Goal: Task Accomplishment & Management: Manage account settings

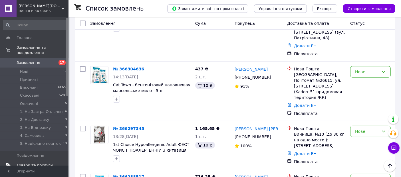
scroll to position [63, 0]
click at [32, 163] on span "Товари та послуги" at bounding box center [35, 165] width 36 height 5
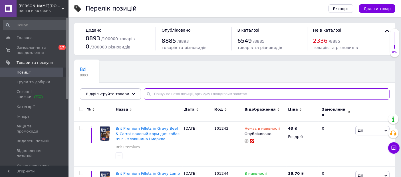
click at [161, 91] on input "text" at bounding box center [267, 94] width 246 height 11
paste input "41310"
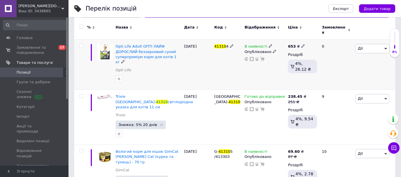
scroll to position [91, 0]
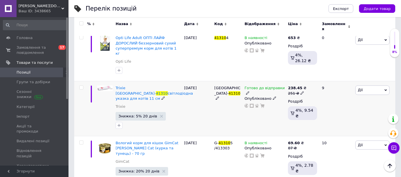
click at [250, 91] on icon at bounding box center [247, 92] width 3 height 3
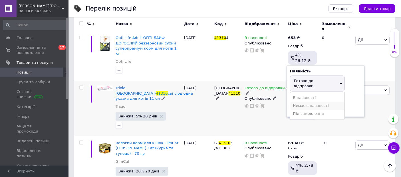
click at [305, 102] on li "Немає в наявності" at bounding box center [318, 106] width 54 height 8
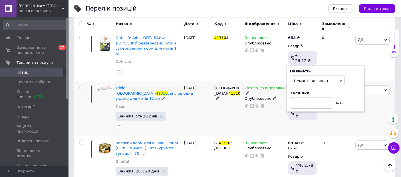
click at [264, 105] on div "Готово до відправки Наявність Немає в наявності В наявності Під замовлення Гото…" at bounding box center [265, 108] width 44 height 55
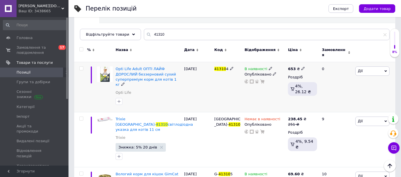
scroll to position [0, 0]
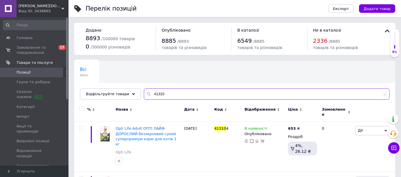
drag, startPoint x: 168, startPoint y: 95, endPoint x: 138, endPoint y: 92, distance: 30.4
click at [128, 92] on div "Відфільтруйте товари 41310" at bounding box center [235, 94] width 310 height 11
paste input "120758"
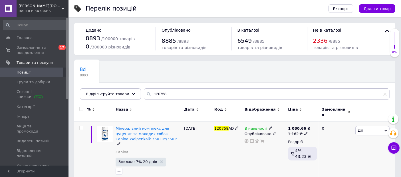
click at [269, 127] on icon at bounding box center [270, 128] width 3 height 3
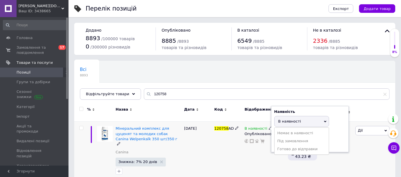
click at [286, 129] on li "Немає в наявності" at bounding box center [302, 133] width 54 height 8
click at [215, 154] on div "120758 AD" at bounding box center [228, 152] width 30 height 60
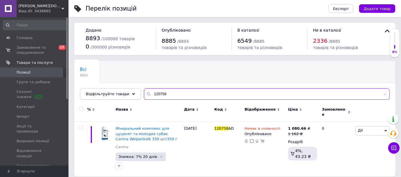
drag, startPoint x: 173, startPoint y: 96, endPoint x: 91, endPoint y: 88, distance: 82.4
click at [91, 89] on div "Відфільтруйте товари 120758" at bounding box center [235, 94] width 310 height 11
paste input "63001"
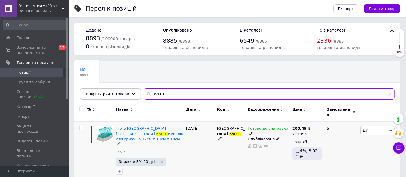
type input "63001"
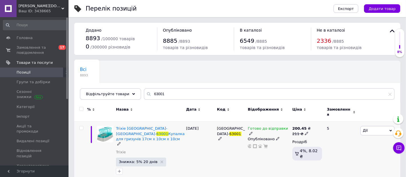
click at [253, 132] on icon at bounding box center [250, 133] width 3 height 3
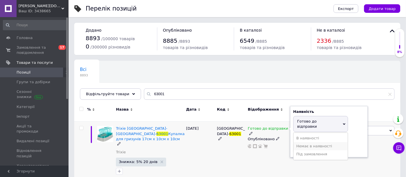
click at [306, 143] on li "Немає в наявності" at bounding box center [321, 147] width 54 height 8
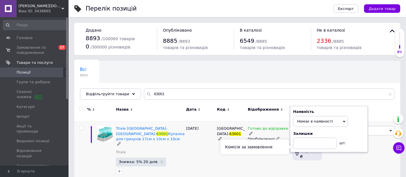
click at [250, 151] on div "Комісія за замовлення" at bounding box center [255, 147] width 69 height 15
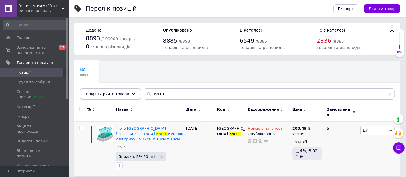
click at [41, 173] on span "[DEMOGRAPHIC_DATA]" at bounding box center [35, 175] width 36 height 5
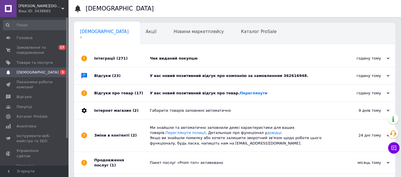
click at [175, 95] on div "У вас новий позитивний відгук про товар. Переглянути" at bounding box center [241, 93] width 183 height 5
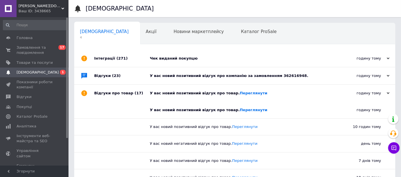
click at [171, 79] on div "У вас новий позитивний відгук про компанію за замовленням 362616948." at bounding box center [241, 75] width 183 height 17
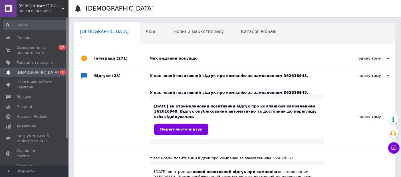
click at [162, 60] on div "Чек виданий покупцю" at bounding box center [241, 58] width 183 height 5
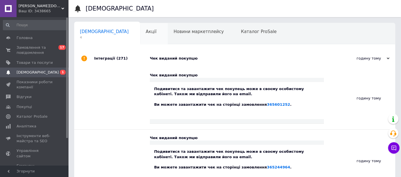
click at [140, 35] on div "Акції 0" at bounding box center [154, 34] width 28 height 22
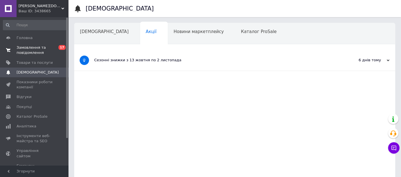
click at [30, 53] on span "Замовлення та повідомлення" at bounding box center [35, 50] width 36 height 10
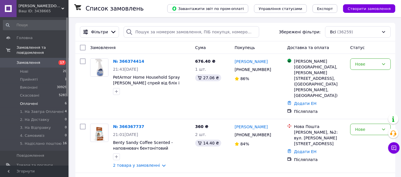
click at [29, 101] on span "Оплачені" at bounding box center [29, 103] width 18 height 5
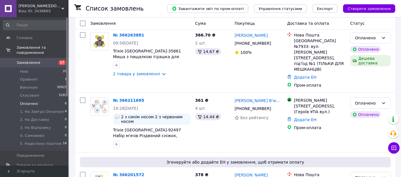
scroll to position [289, 0]
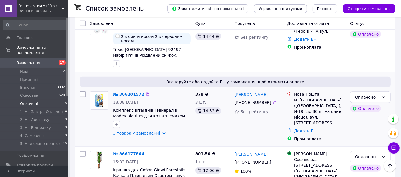
click at [144, 131] on link "3 товара у замовленні" at bounding box center [136, 133] width 47 height 5
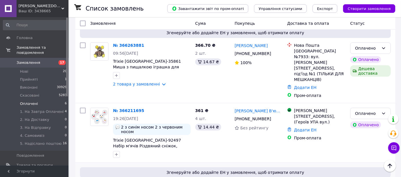
scroll to position [194, 0]
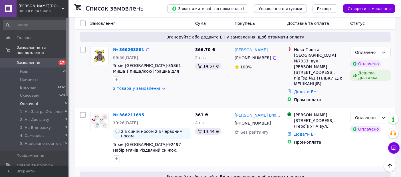
click at [146, 86] on link "2 товара у замовленні" at bounding box center [136, 88] width 47 height 5
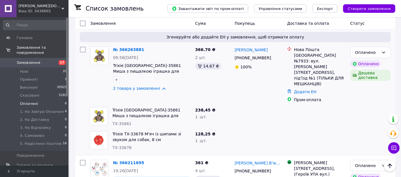
click at [124, 122] on span "TX-35861" at bounding box center [122, 124] width 19 height 5
copy span "35861"
click at [119, 146] on span "TX-33678" at bounding box center [122, 148] width 19 height 5
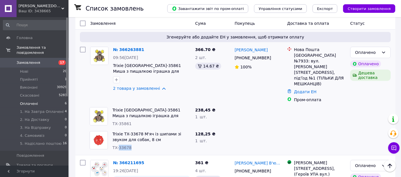
copy span "33678"
drag, startPoint x: 113, startPoint y: 102, endPoint x: 133, endPoint y: 118, distance: 25.7
click at [133, 129] on div "Trixie TX-33678 М'яч із шипами зі звуком для собак, 8 см TX-33678" at bounding box center [151, 141] width 83 height 24
copy div "Trixie TX-33678 М'яч із шипами зі звуком для собак, 8 см TX-33678"
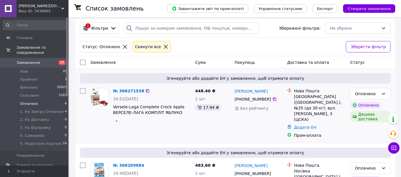
scroll to position [0, 0]
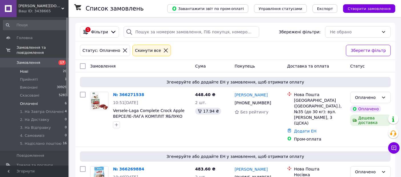
click at [23, 69] on span "Нові" at bounding box center [24, 71] width 8 height 5
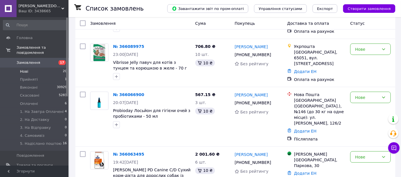
scroll to position [921, 0]
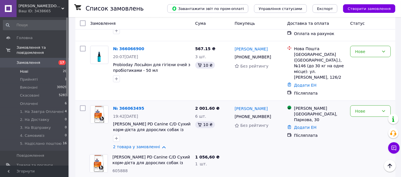
scroll to position [969, 0]
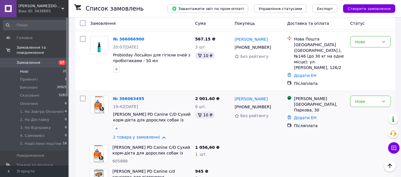
click at [117, 159] on span "605888" at bounding box center [120, 161] width 15 height 5
copy span "605888"
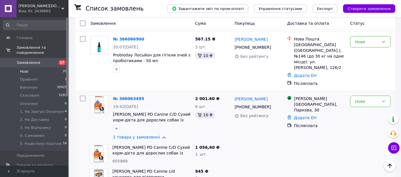
copy span "607449"
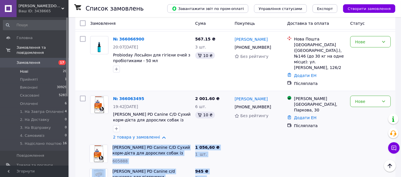
drag, startPoint x: 111, startPoint y: 70, endPoint x: 205, endPoint y: 110, distance: 101.6
click at [205, 110] on div "№ 366063495 19:42, 10.10.2025 Hill's PD Canine C/D Сухий корм-дієта для доросли…" at bounding box center [235, 142] width 320 height 102
copy div "Hill's PD Canine C/D Сухий корм-дієта для дорослих собак із захворюваннями сечо…"
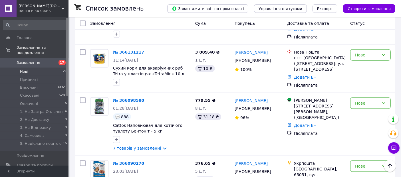
scroll to position [747, 0]
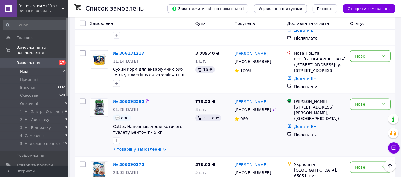
click at [139, 147] on link "7 товарів у замовленні" at bounding box center [137, 149] width 48 height 5
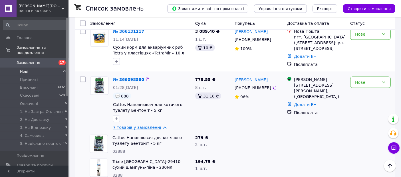
scroll to position [779, 0]
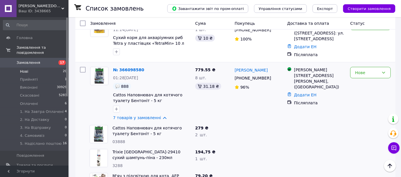
click at [119, 140] on span "03888" at bounding box center [119, 142] width 13 height 5
copy span "03888"
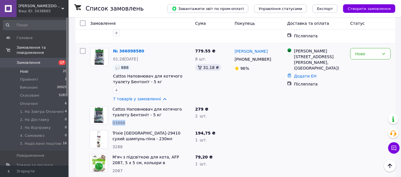
scroll to position [811, 0]
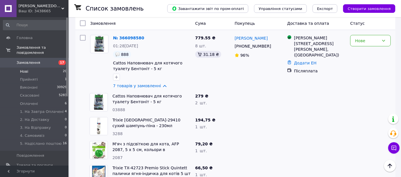
click at [117, 156] on span "2087" at bounding box center [118, 158] width 10 height 5
copy span "2087"
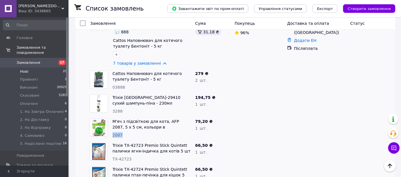
scroll to position [874, 0]
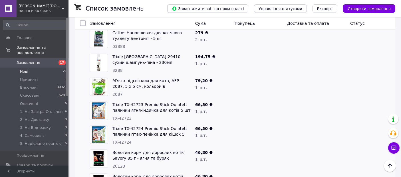
click at [123, 116] on span "TX-42723" at bounding box center [122, 118] width 19 height 5
copy span "42723"
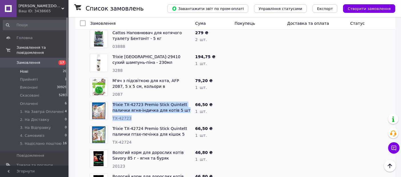
drag, startPoint x: 112, startPoint y: 43, endPoint x: 131, endPoint y: 60, distance: 25.3
click at [131, 100] on div "Trixie TX-42723 Premio Stick Quintett палички ягня-індичка для котів 5 шт TX-42…" at bounding box center [151, 112] width 83 height 24
copy div "Trixie TX-42723 Premio Stick Quintett палички ягня-індичка для котів 5 шт TX-42…"
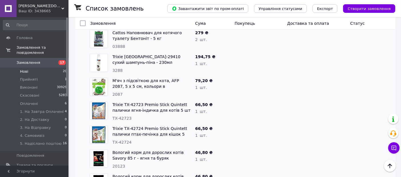
click at [122, 140] on span "TX-42724" at bounding box center [122, 142] width 19 height 5
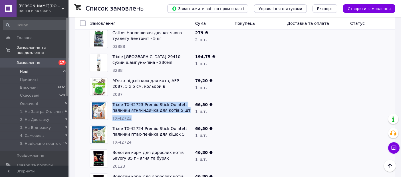
drag, startPoint x: 112, startPoint y: 42, endPoint x: 139, endPoint y: 58, distance: 31.7
click at [139, 100] on div "Trixie TX-42723 Premio Stick Quintett палички ягня-індичка для котів 5 шт TX-42…" at bounding box center [151, 112] width 83 height 24
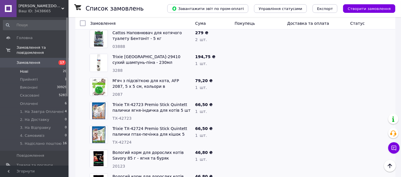
click at [119, 164] on span "20123" at bounding box center [119, 166] width 13 height 5
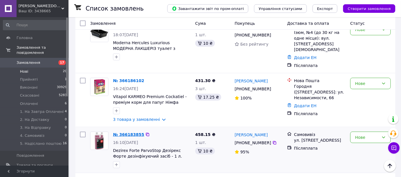
scroll to position [557, 0]
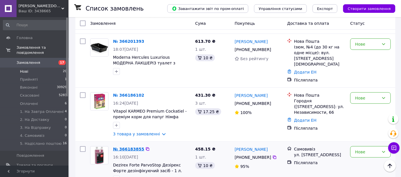
drag, startPoint x: 131, startPoint y: 94, endPoint x: 129, endPoint y: 96, distance: 3.0
click at [143, 132] on link "3 товара у замовленні" at bounding box center [136, 134] width 47 height 5
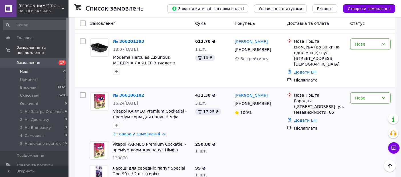
click at [121, 156] on span "130870" at bounding box center [120, 158] width 15 height 5
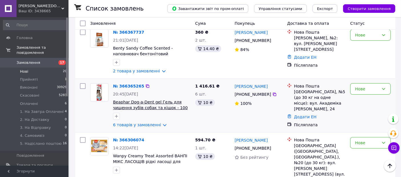
scroll to position [112, 0]
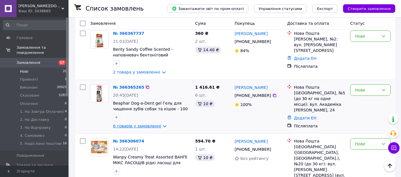
click at [138, 124] on link "6 товарів у замовленні" at bounding box center [137, 126] width 48 height 5
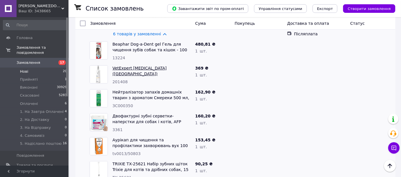
scroll to position [207, 0]
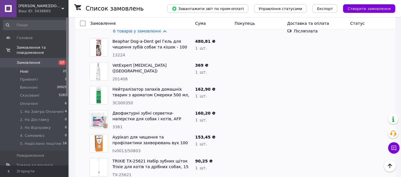
click at [117, 53] on span "13224" at bounding box center [119, 55] width 13 height 5
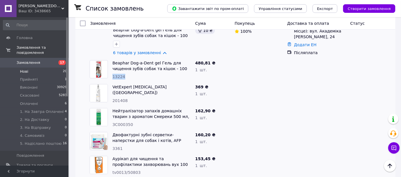
scroll to position [175, 0]
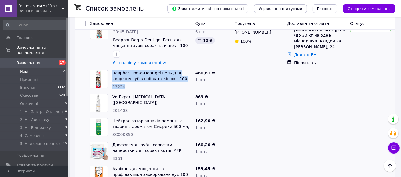
drag, startPoint x: 112, startPoint y: 59, endPoint x: 135, endPoint y: 73, distance: 27.5
click at [135, 73] on div "Beaphar Dog-a-Dent gel Гель для чищення зубів собак та кішок - 100 мл 13224" at bounding box center [151, 80] width 83 height 24
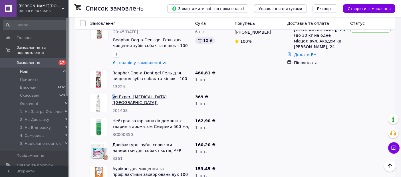
drag, startPoint x: 111, startPoint y: 83, endPoint x: 115, endPoint y: 84, distance: 4.2
click at [115, 92] on div "VetExpert Chlorhexidine (Хлоргексидин) Антибактеріальний засіб для собак та кот…" at bounding box center [151, 104] width 83 height 24
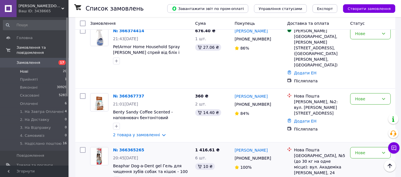
scroll to position [49, 0]
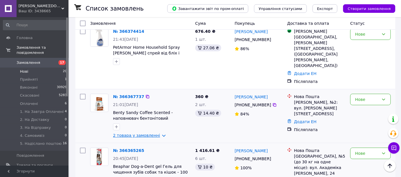
click at [143, 133] on link "2 товара у замовленні" at bounding box center [136, 135] width 47 height 5
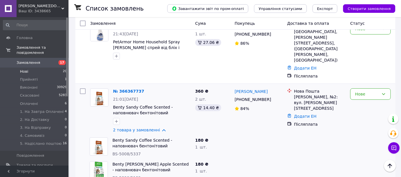
scroll to position [0, 0]
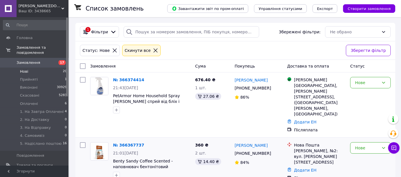
click at [28, 60] on span "Замовлення" at bounding box center [29, 62] width 24 height 5
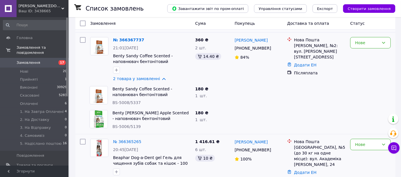
scroll to position [95, 0]
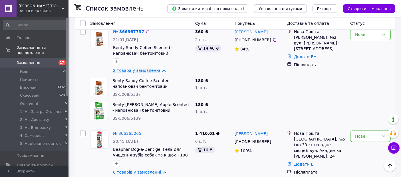
click at [155, 68] on link "2 товара у замовленні" at bounding box center [136, 70] width 47 height 5
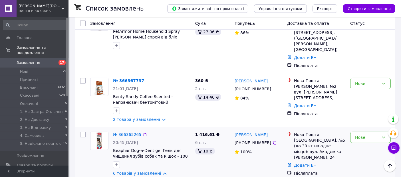
scroll to position [0, 0]
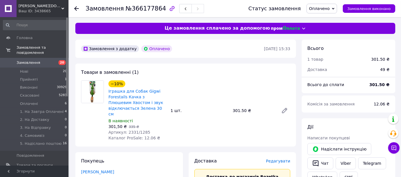
click at [127, 130] on span "Артикул: 2331/1285" at bounding box center [130, 132] width 42 height 5
copy span "2331"
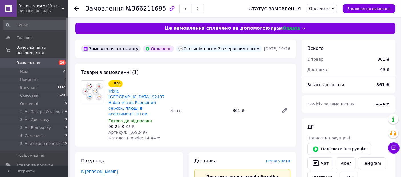
click at [138, 130] on span "Артикул: TX-92497" at bounding box center [128, 132] width 39 height 5
copy span "92497"
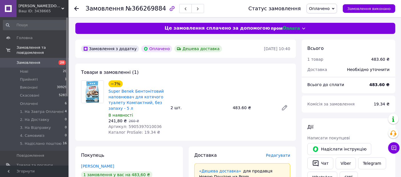
click at [133, 126] on span "Артикул: 5905397010036" at bounding box center [135, 127] width 53 height 5
copy span "5905397010036"
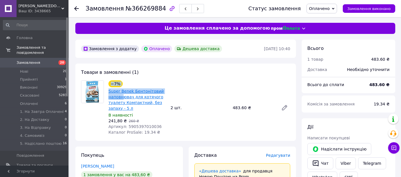
drag, startPoint x: 106, startPoint y: 89, endPoint x: 123, endPoint y: 100, distance: 20.1
click at [123, 100] on div "−7% Super Benek Бентонітовий наповнювач для котячого туалету Компактний, без за…" at bounding box center [186, 108] width 214 height 55
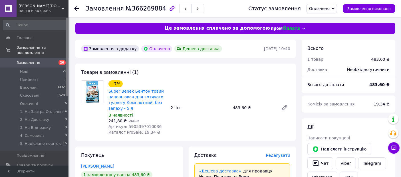
click at [191, 126] on div "−7% Super Benek Бентонітовий наповнювач для котячого туалету Компактний, без за…" at bounding box center [199, 107] width 187 height 57
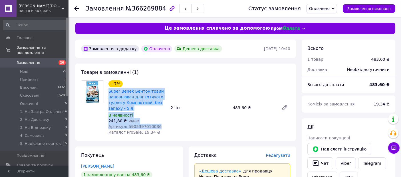
drag, startPoint x: 108, startPoint y: 91, endPoint x: 155, endPoint y: 125, distance: 58.3
click at [155, 125] on div "−7% Super Benek Бентонітовий наповнювач для котячого туалету Компактний, без за…" at bounding box center [137, 107] width 62 height 57
copy div "Super Benek Бентонітовий наповнювач для котячого туалету Компактний, без запаху…"
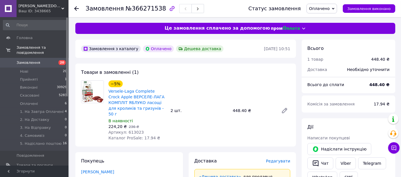
click at [129, 130] on span "Артикул: 613023" at bounding box center [126, 132] width 35 height 5
copy span "613023"
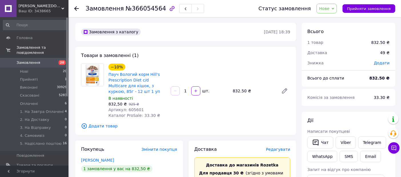
click at [132, 110] on span "Артикул: 605601" at bounding box center [126, 110] width 35 height 5
copy span "605601"
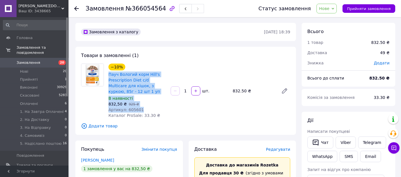
drag, startPoint x: 108, startPoint y: 72, endPoint x: 147, endPoint y: 109, distance: 53.0
click at [147, 109] on div "−10% Пауч Вологий корм Hill's Prescription Diet c/d Multicare для кішок, з курк…" at bounding box center [137, 91] width 62 height 57
copy div "Пауч Вологий корм Hill's Prescription Diet c/d Multicare для кішок, з куркою, 8…"
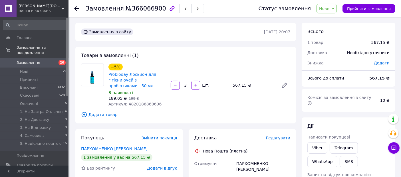
click at [142, 102] on span "Артикул: 4820186860696" at bounding box center [135, 104] width 53 height 5
copy span "4820186860696"
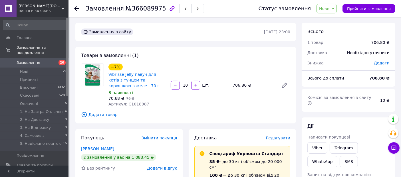
click at [133, 103] on span "Артикул: C1018987" at bounding box center [129, 104] width 41 height 5
copy span "C1018987"
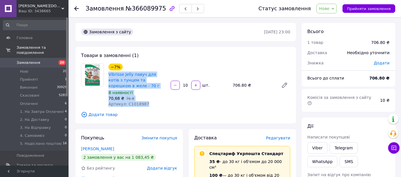
drag, startPoint x: 108, startPoint y: 71, endPoint x: 152, endPoint y: 104, distance: 54.9
click at [152, 104] on div "−7% Vibrisse Jelly павуч для котів з тунцем та корюшкою в желе - 70 г В наявнос…" at bounding box center [137, 86] width 62 height 46
copy div "Vibrisse Jelly павуч для котів з тунцем та корюшкою в желе - 70 г В наявності 7…"
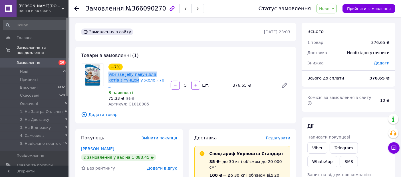
drag, startPoint x: 106, startPoint y: 72, endPoint x: 121, endPoint y: 79, distance: 15.6
click at [121, 79] on div "−7% Vibrisse Jelly павуч для котів з тунцем у желе - 70 г В наявності 75,33 ₴  …" at bounding box center [137, 86] width 62 height 46
click at [139, 102] on span "Артикул: C1018985" at bounding box center [129, 104] width 41 height 5
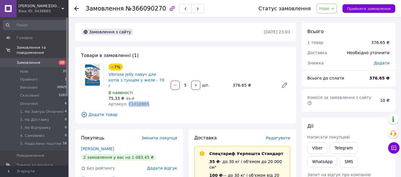
click at [139, 102] on span "Артикул: C1018985" at bounding box center [129, 104] width 41 height 5
copy span "C1018985"
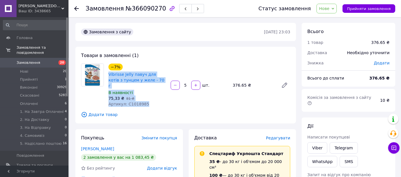
drag, startPoint x: 106, startPoint y: 73, endPoint x: 147, endPoint y: 99, distance: 48.5
click at [147, 99] on div "−7% Vibrisse Jelly павуч для котів з тунцем у желе - 70 г В наявності 75,33 ₴  …" at bounding box center [137, 86] width 62 height 46
copy div "Vibrisse Jelly павуч для котів з тунцем у желе - 70 г В наявності 75,33 ₴   81 …"
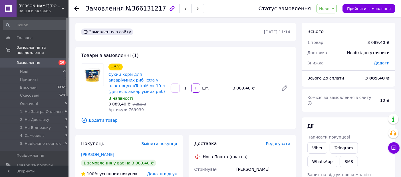
click at [133, 109] on span "Артикул: 769939" at bounding box center [126, 110] width 35 height 5
copy span "769939"
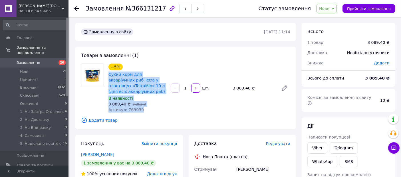
drag, startPoint x: 107, startPoint y: 73, endPoint x: 145, endPoint y: 113, distance: 54.8
click at [145, 113] on div "−5% Сухий корм для акваріумних риб Tetra у пластівцях «TetraMin» 10 л (для всіх…" at bounding box center [137, 88] width 62 height 51
copy div "Сухий корм для акваріумних риб Tetra у пластівцях «TetraMin» 10 л (для всіх акв…"
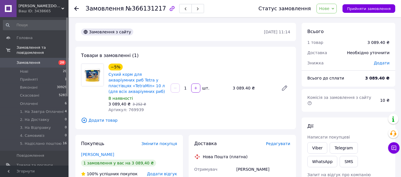
click at [160, 119] on span "Додати товар" at bounding box center [185, 120] width 209 height 6
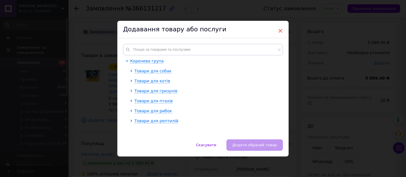
click at [280, 31] on span "×" at bounding box center [280, 31] width 5 height 10
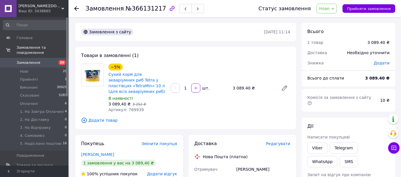
click at [130, 111] on span "Артикул: 769939" at bounding box center [126, 110] width 35 height 5
copy span "769939"
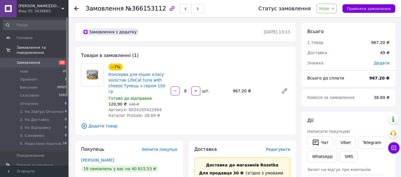
click at [143, 108] on span "Артикул: 8034105422964" at bounding box center [135, 110] width 53 height 5
copy span "8034105422964"
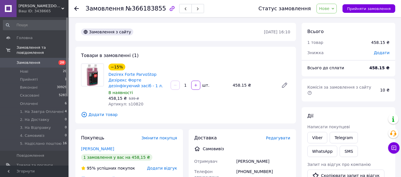
click at [135, 106] on span "Артикул: s10820" at bounding box center [126, 104] width 35 height 5
copy span "s10820"
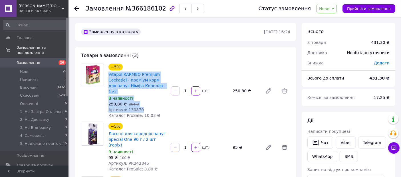
drag, startPoint x: 107, startPoint y: 72, endPoint x: 148, endPoint y: 102, distance: 51.5
click at [148, 102] on div "−5% Vitapol KARMEO Premium Cockatiel - преміум корм для папуг Німфа Корелла - 1…" at bounding box center [137, 91] width 62 height 57
copy div "Vitapol KARMEO Premium Cockatiel - преміум корм для папуг Німфа Корелла - 1 кг …"
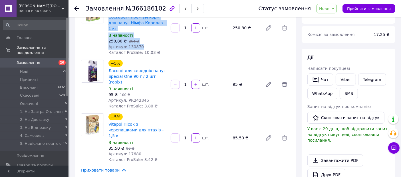
scroll to position [63, 0]
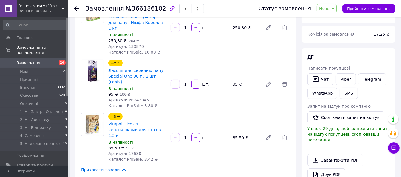
click at [130, 98] on span "Артикул: PR242345" at bounding box center [129, 100] width 41 height 5
copy span "PR242345"
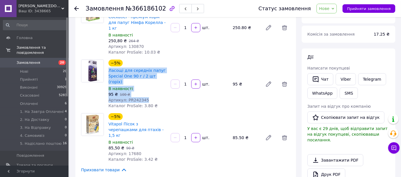
drag, startPoint x: 107, startPoint y: 64, endPoint x: 147, endPoint y: 89, distance: 46.6
click at [147, 89] on div "−5% Ласощі для середніх папуг Special One 90 г / 2 шт (горіх) В наявності 95 ₴ …" at bounding box center [137, 84] width 62 height 51
copy div "Ласощі для середніх папуг Special One 90 г / 2 шт (горіх) В наявності 95 ₴   10…"
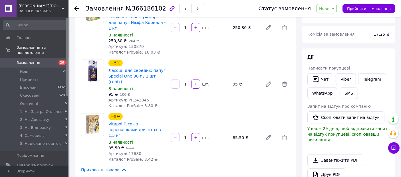
click at [134, 152] on span "Артикул: 17680" at bounding box center [125, 154] width 33 height 5
click at [133, 152] on span "Артикул: 17680" at bounding box center [125, 154] width 33 height 5
click at [129, 152] on span "Артикул: 17680" at bounding box center [125, 154] width 33 height 5
copy span "17680"
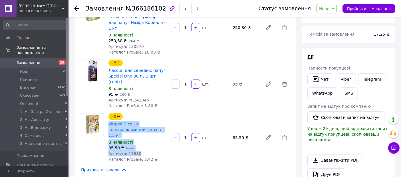
drag, startPoint x: 107, startPoint y: 111, endPoint x: 147, endPoint y: 137, distance: 47.9
click at [147, 138] on div "−5% Vitapol Пісок з черепашками для птахів - 1,5 кг В наявності 85,50 ₴   90 ₴ …" at bounding box center [137, 137] width 62 height 51
copy div "Vitapol Пісок з черепашками для птахів - 1,5 кг В наявності 85,50 ₴   90 ₴ Арти…"
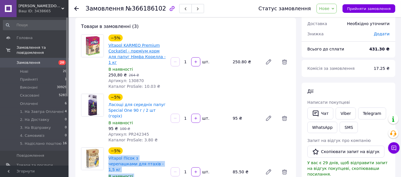
scroll to position [0, 0]
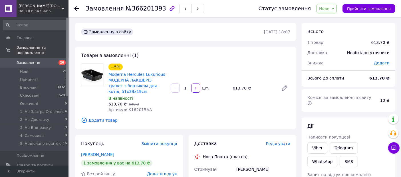
click at [133, 109] on span "Артикул: K162015AA" at bounding box center [131, 110] width 44 height 5
copy span "K162015AA"
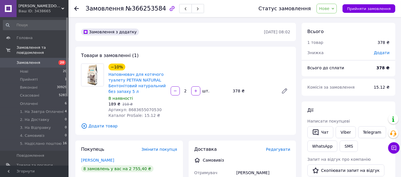
click at [140, 108] on span "Артикул: 8683655070530" at bounding box center [135, 110] width 53 height 5
copy span "8683655070530"
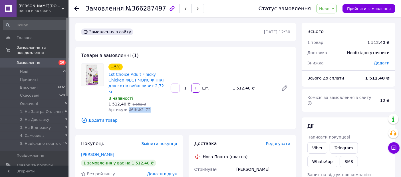
drag, startPoint x: 126, startPoint y: 105, endPoint x: 146, endPoint y: 104, distance: 20.3
click at [146, 107] on div "Артикул: ФЧКФ2_72" at bounding box center [138, 110] width 58 height 6
copy span "ФЧКФ2_72"
click at [287, 85] on icon at bounding box center [284, 88] width 7 height 7
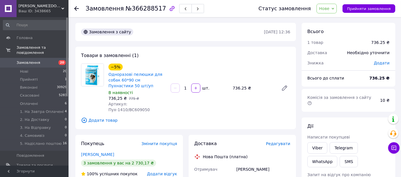
click at [129, 105] on span "Артикул: Пух-1410/BC609050" at bounding box center [129, 107] width 41 height 10
click at [125, 104] on span "Артикул: Пух-1410/BC609050" at bounding box center [129, 107] width 41 height 10
drag, startPoint x: 125, startPoint y: 104, endPoint x: 140, endPoint y: 106, distance: 15.2
click at [140, 106] on span "Артикул: Пух-1410/BC609050" at bounding box center [129, 107] width 41 height 10
drag, startPoint x: 142, startPoint y: 105, endPoint x: 126, endPoint y: 102, distance: 16.6
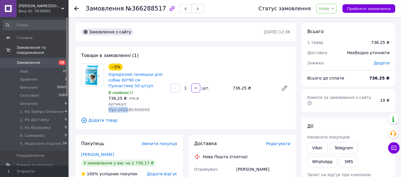
click at [126, 102] on span "Артикул: Пух-1410/BC609050" at bounding box center [129, 107] width 41 height 10
copy span "Пух-1410"
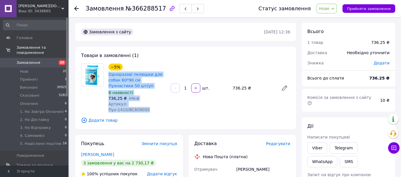
drag, startPoint x: 107, startPoint y: 73, endPoint x: 165, endPoint y: 104, distance: 65.2
click at [165, 104] on div "−5% Одноразові пелюшки для собак 60*90 см Пухнастики 50 шт/уп В наявності 736,2…" at bounding box center [137, 88] width 62 height 51
copy div "Одноразові пелюшки для собак 60*90 см Пухнастики 50 шт/уп В наявності 736,25 ₴ …"
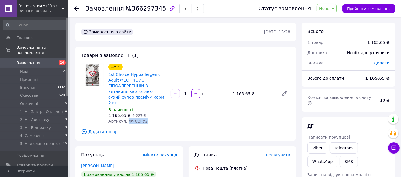
drag, startPoint x: 127, startPoint y: 109, endPoint x: 141, endPoint y: 111, distance: 14.6
click at [141, 119] on span "Артикул: ФЧСВГУ2" at bounding box center [128, 121] width 39 height 5
copy span "ФЧСВГУ2"
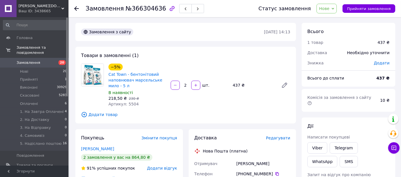
click at [132, 104] on span "Артикул: 5504" at bounding box center [124, 104] width 30 height 5
copy span "5504"
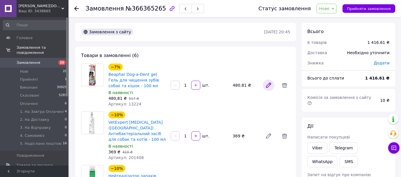
click at [267, 88] on icon at bounding box center [268, 85] width 7 height 7
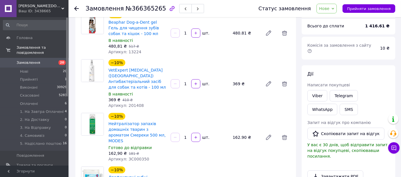
scroll to position [63, 0]
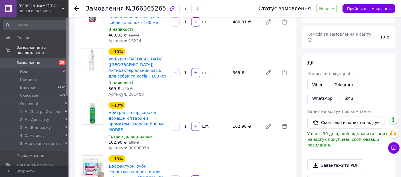
click at [131, 95] on span "Артикул: 201408" at bounding box center [126, 94] width 35 height 5
copy span "201408"
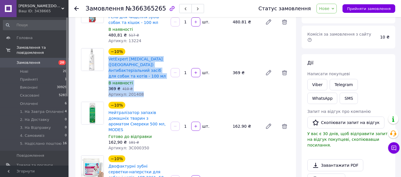
drag, startPoint x: 107, startPoint y: 57, endPoint x: 149, endPoint y: 94, distance: 55.3
click at [149, 94] on div "−10% VetExpert Chlorhexidine (Хлоргексидин) Антибактеріальний засіб для собак т…" at bounding box center [137, 72] width 62 height 51
copy div "VetExpert Chlorhexidine (Хлоргексидин) Антибактеріальний засіб для собак та кот…"
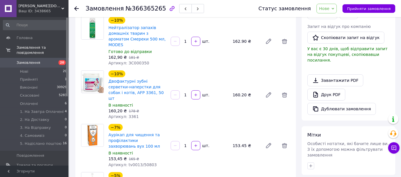
scroll to position [159, 0]
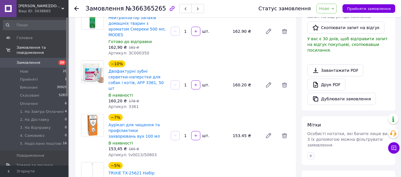
click at [129, 105] on span "Артикул: 3361" at bounding box center [124, 107] width 30 height 5
click at [127, 105] on span "Артикул: 3361" at bounding box center [124, 107] width 30 height 5
copy span "3361"
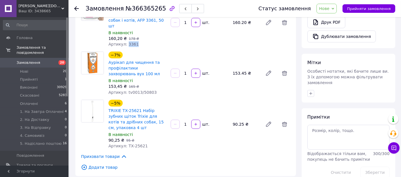
scroll to position [222, 0]
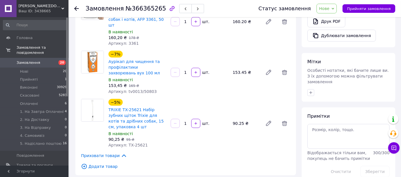
click at [127, 89] on span "Артикул: tv0013/50803" at bounding box center [133, 91] width 48 height 5
copy span "tv0013"
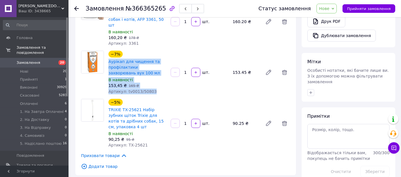
drag, startPoint x: 107, startPoint y: 47, endPoint x: 140, endPoint y: 69, distance: 39.9
click at [154, 79] on div "−7% Аурікап для чищення та профілактики захворювань вух 100 мл В наявності 153,…" at bounding box center [137, 73] width 62 height 46
copy div "Аурікап для чищення та профілактики захворювань вух 100 мл В наявності 153,45 ₴…"
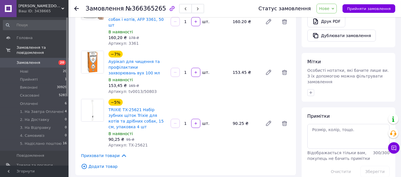
click at [136, 143] on span "Артикул: TX-25621" at bounding box center [128, 145] width 39 height 5
copy span "25621"
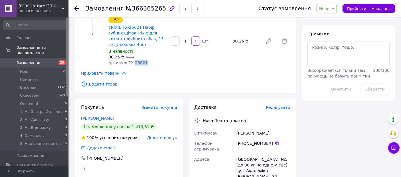
scroll to position [349, 0]
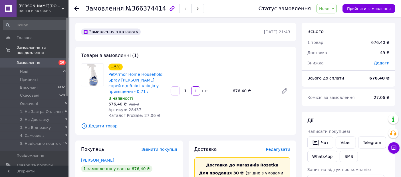
click at [133, 110] on span "Артикул: 28437" at bounding box center [125, 110] width 33 height 5
copy span "28437"
